Goal: Task Accomplishment & Management: Manage account settings

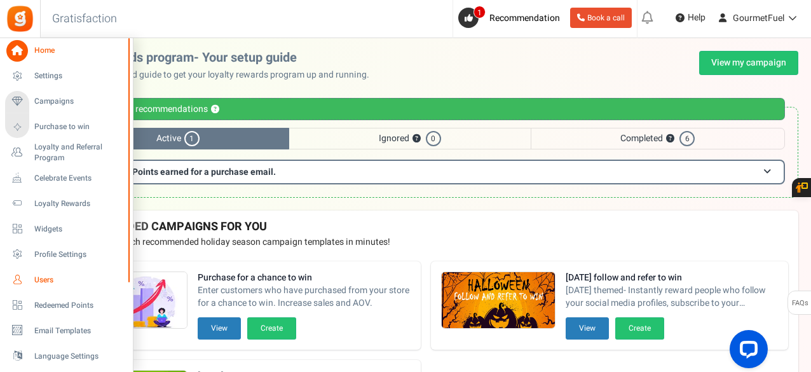
click at [57, 277] on span "Users" at bounding box center [78, 280] width 89 height 11
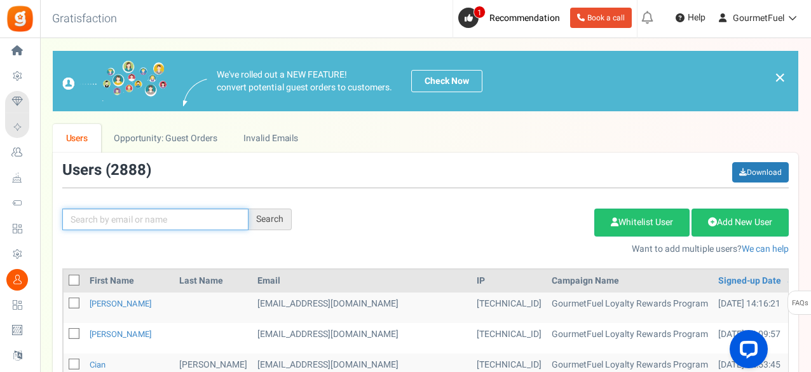
click at [134, 219] on input "text" at bounding box center [155, 219] width 186 height 22
type input "[PERSON_NAME]"
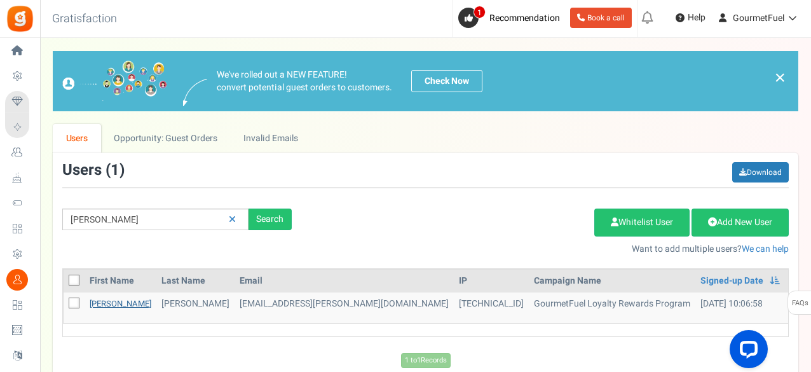
click at [99, 301] on link "[PERSON_NAME]" at bounding box center [121, 303] width 62 height 12
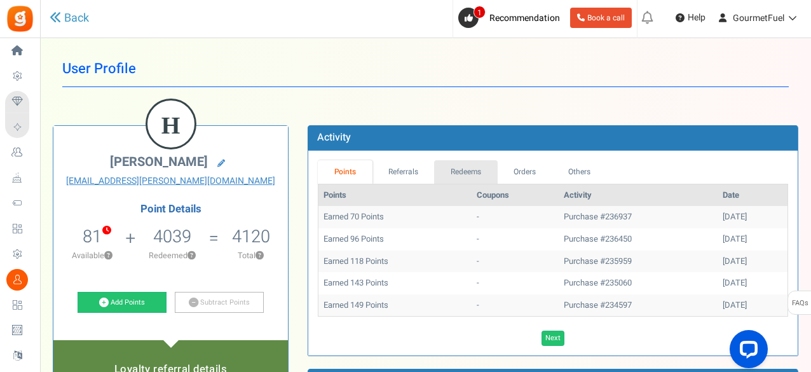
click at [479, 173] on link "Redeems" at bounding box center [466, 172] width 64 height 24
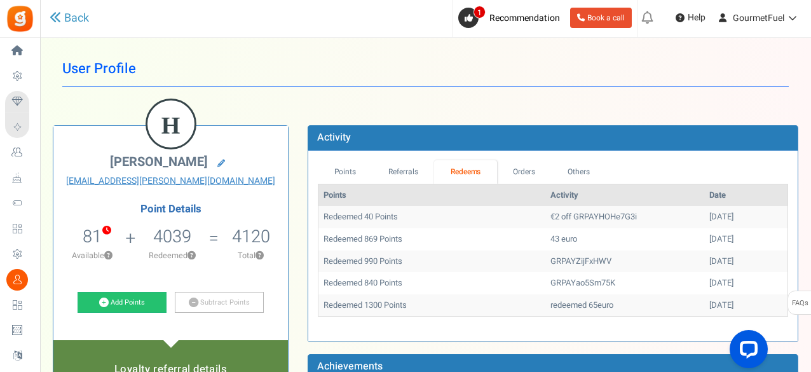
scroll to position [64, 0]
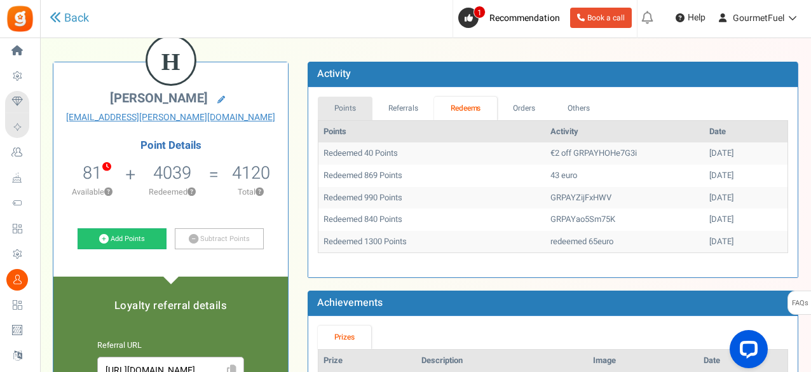
click at [343, 105] on link "Points" at bounding box center [345, 109] width 55 height 24
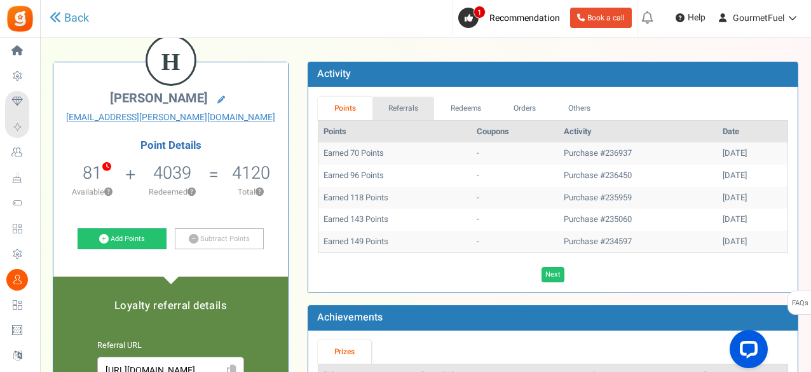
click at [393, 105] on link "Referrals" at bounding box center [403, 109] width 62 height 24
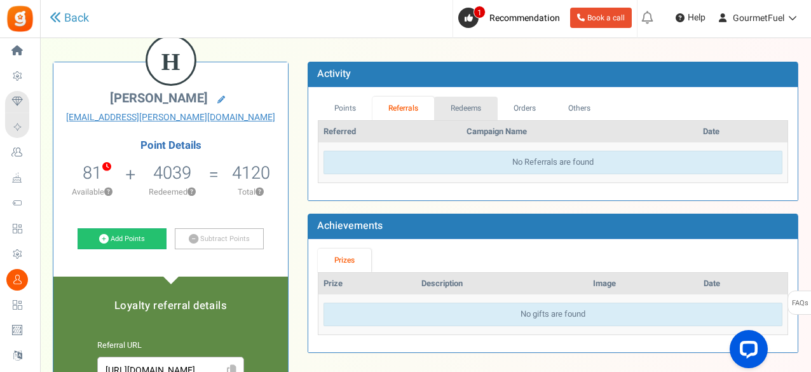
click at [463, 105] on link "Redeems" at bounding box center [466, 109] width 64 height 24
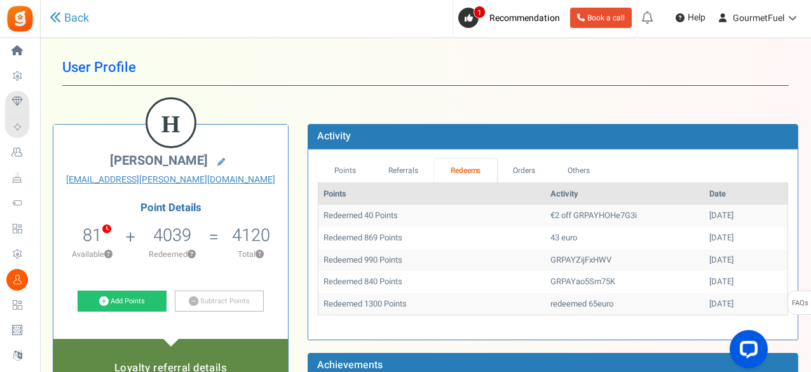
scroll to position [0, 0]
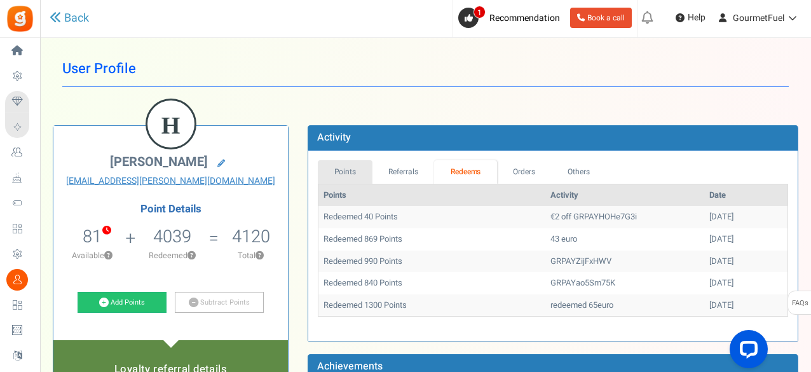
click at [342, 165] on link "Points" at bounding box center [345, 172] width 55 height 24
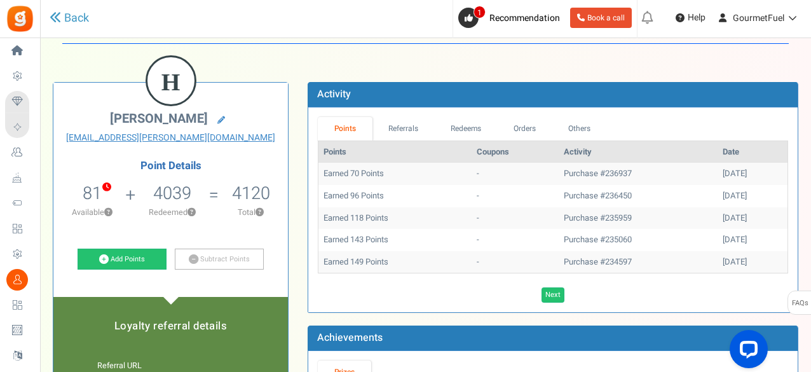
scroll to position [64, 0]
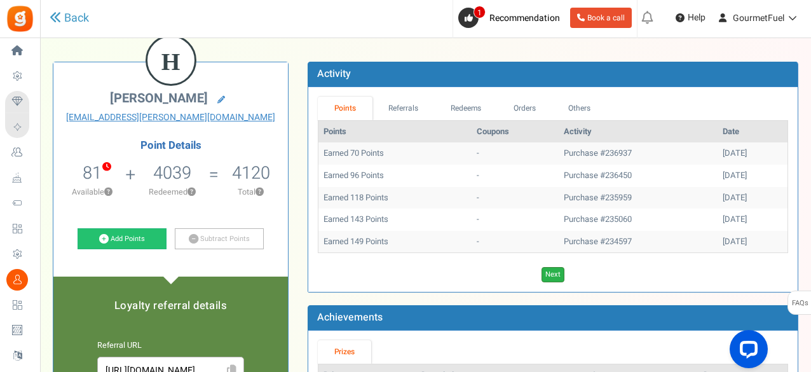
click at [549, 273] on link "Next" at bounding box center [553, 274] width 23 height 15
click at [569, 270] on link "Next" at bounding box center [571, 274] width 23 height 15
click at [538, 274] on link "Previous" at bounding box center [540, 274] width 35 height 15
click at [577, 105] on link "Others" at bounding box center [579, 109] width 55 height 24
